Goal: Transaction & Acquisition: Book appointment/travel/reservation

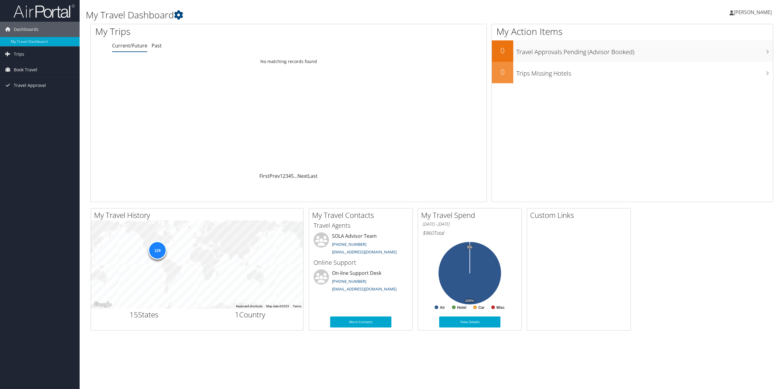
drag, startPoint x: 248, startPoint y: 190, endPoint x: 190, endPoint y: 173, distance: 59.9
click at [190, 173] on div "First Prev 1 2 3 4 5 … Next Last" at bounding box center [288, 175] width 387 height 7
click at [123, 156] on div "Loading... No matching records found" at bounding box center [289, 114] width 396 height 116
click at [30, 70] on span "Book Travel" at bounding box center [26, 69] width 24 height 15
click at [42, 90] on link "Book/Manage Online Trips" at bounding box center [40, 91] width 80 height 9
